Goal: Browse casually: Explore the website without a specific task or goal

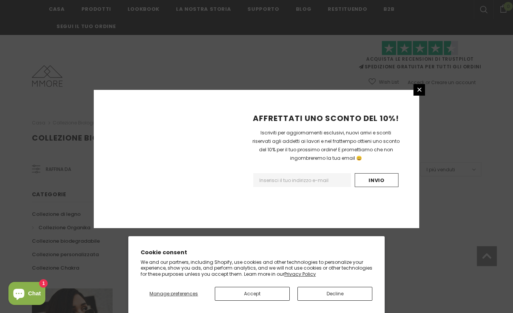
scroll to position [475, 0]
